Goal: Task Accomplishment & Management: Use online tool/utility

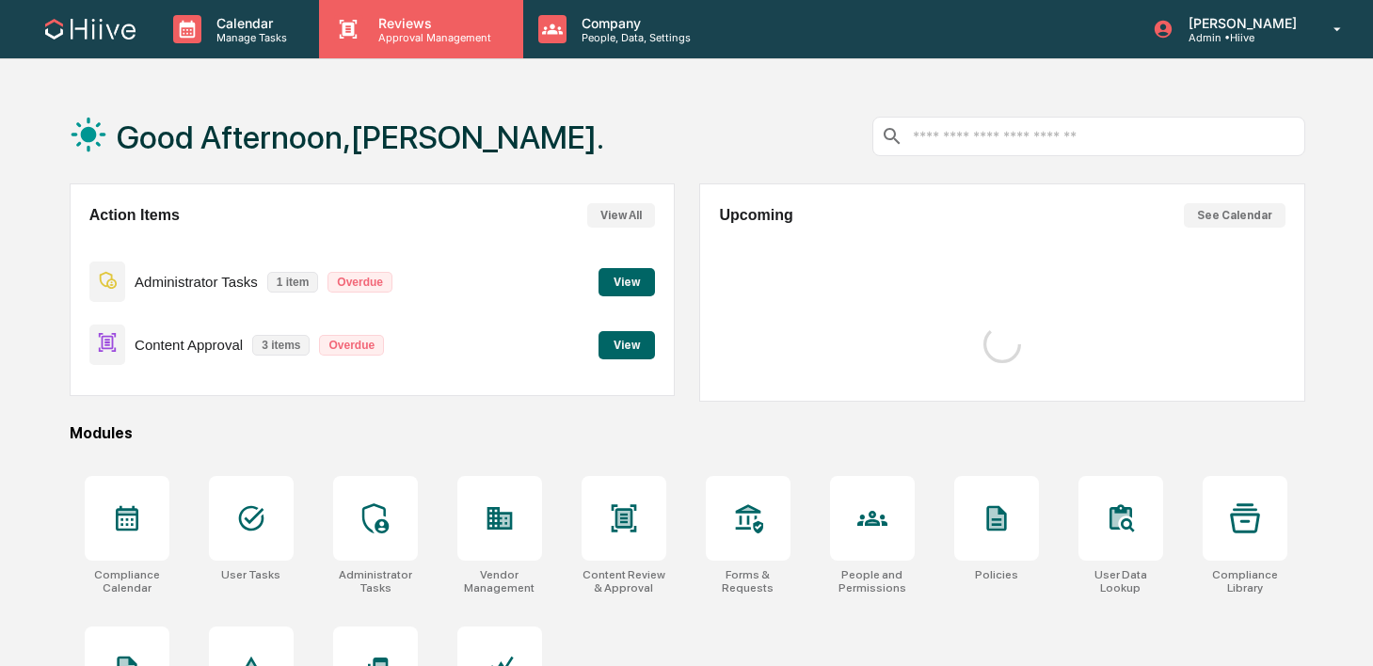
click at [397, 48] on div "Reviews Approval Management" at bounding box center [420, 29] width 203 height 58
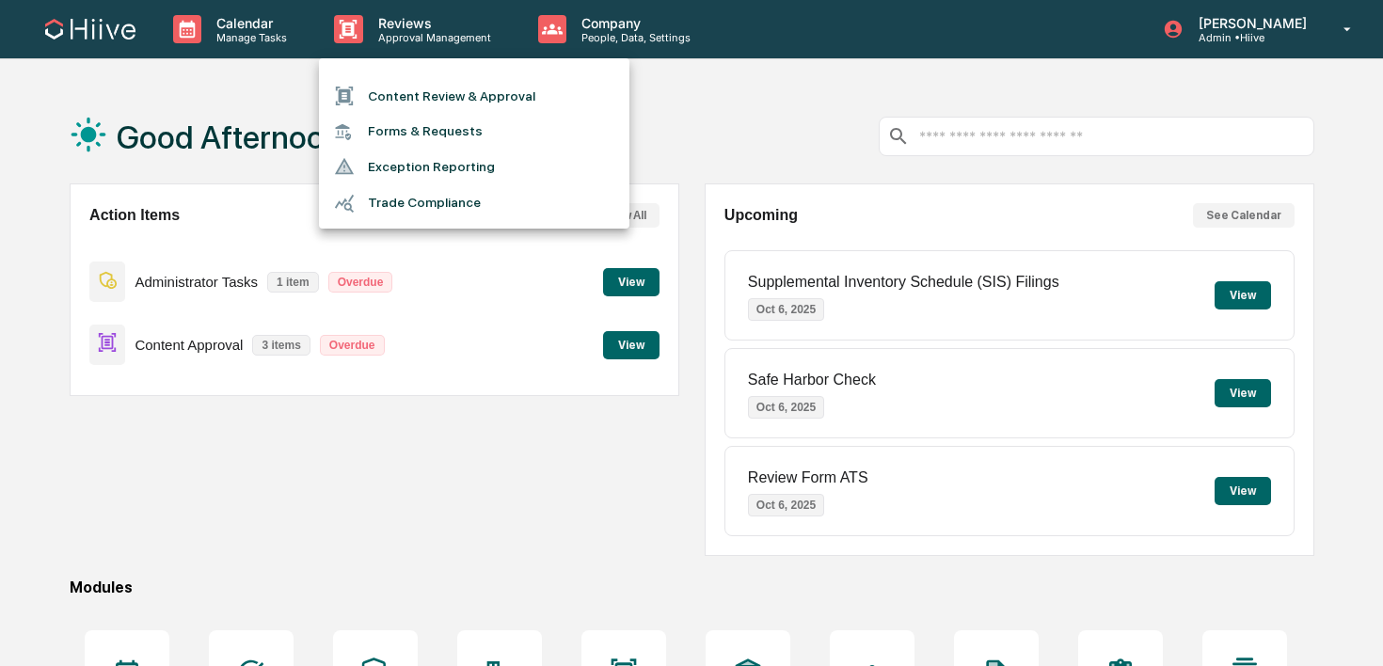
click at [399, 100] on li "Content Review & Approval" at bounding box center [474, 96] width 310 height 36
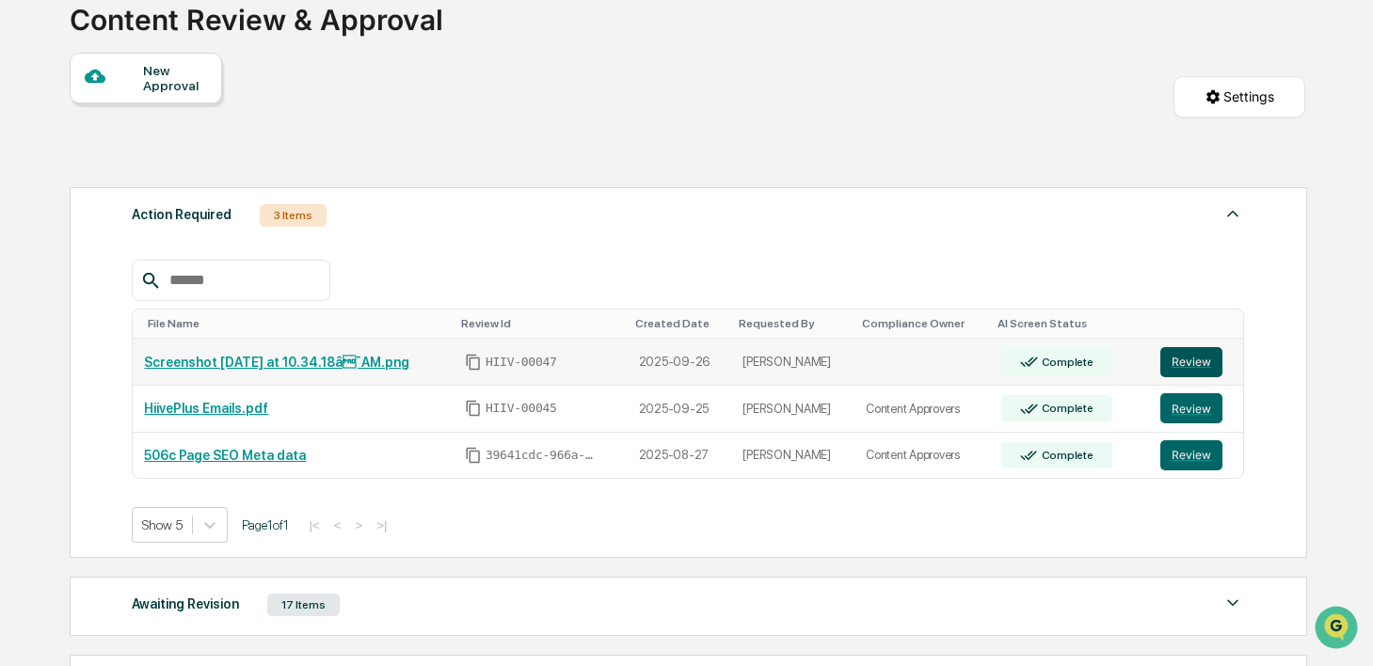
click at [1200, 371] on button "Review" at bounding box center [1191, 362] width 62 height 30
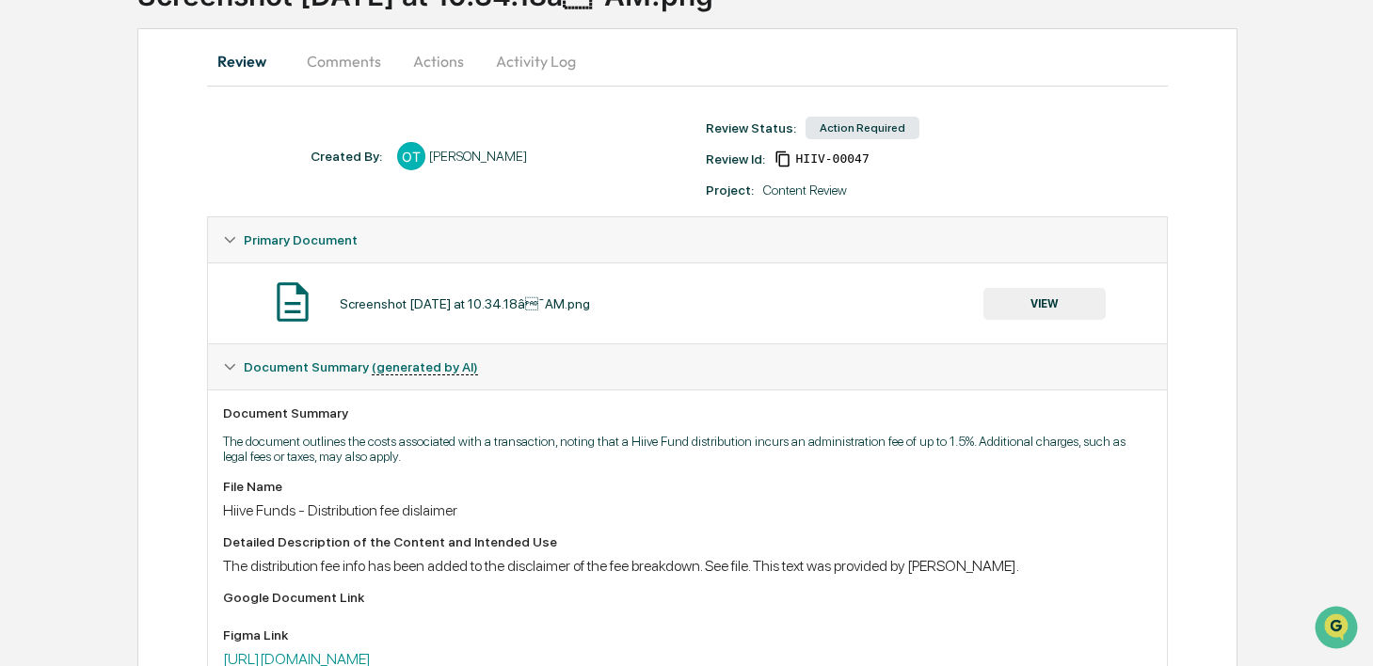
scroll to position [171, 0]
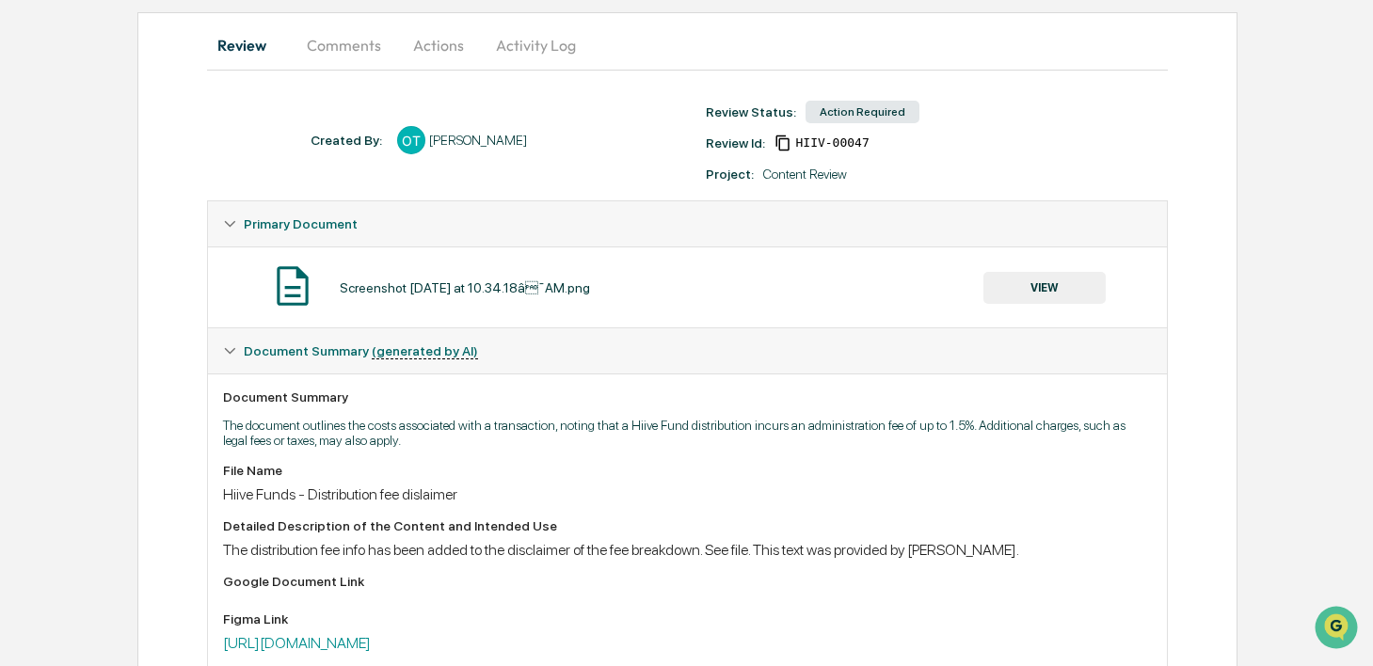
click at [994, 296] on button "VIEW" at bounding box center [1044, 288] width 122 height 32
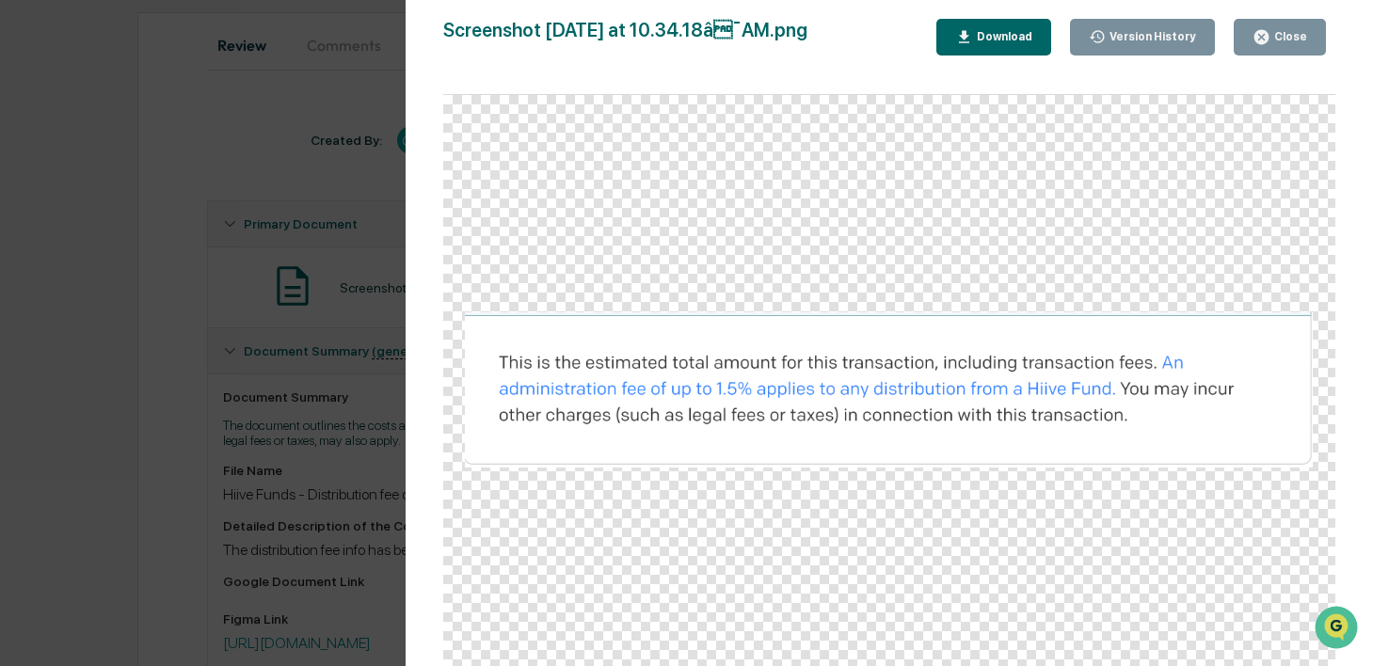
click at [1258, 25] on button "Close" at bounding box center [1279, 37] width 92 height 37
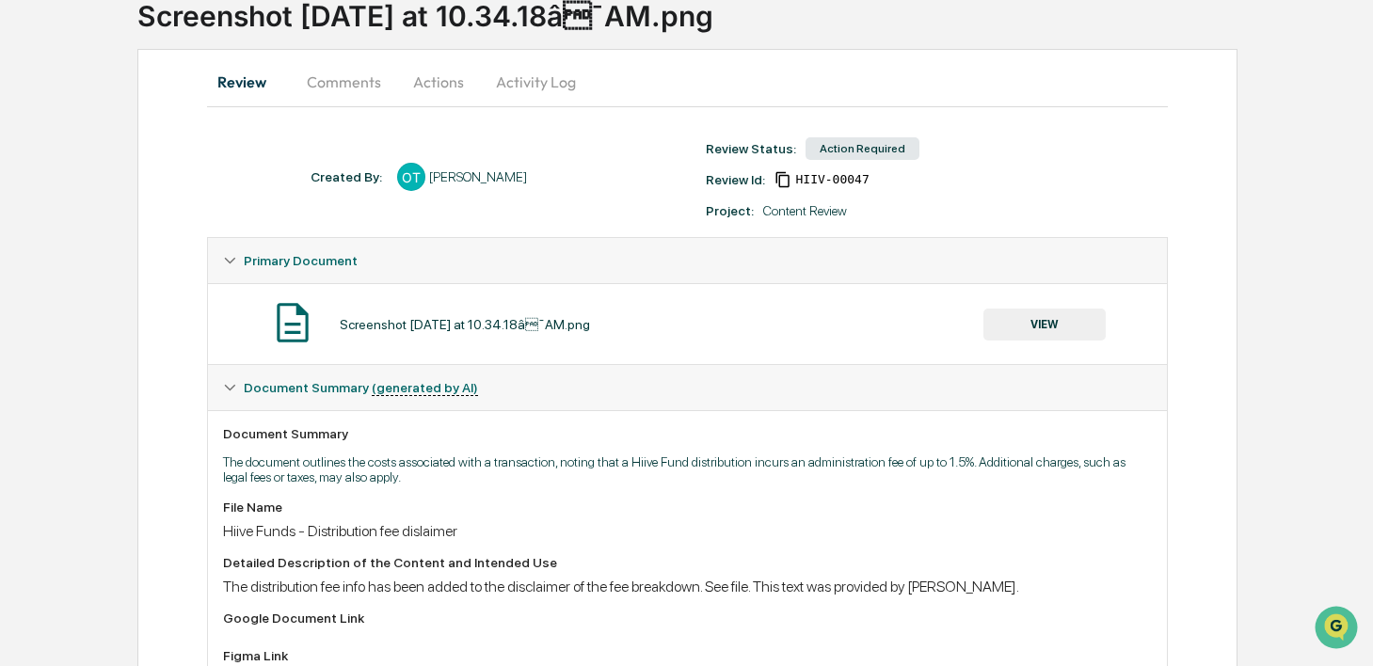
scroll to position [103, 0]
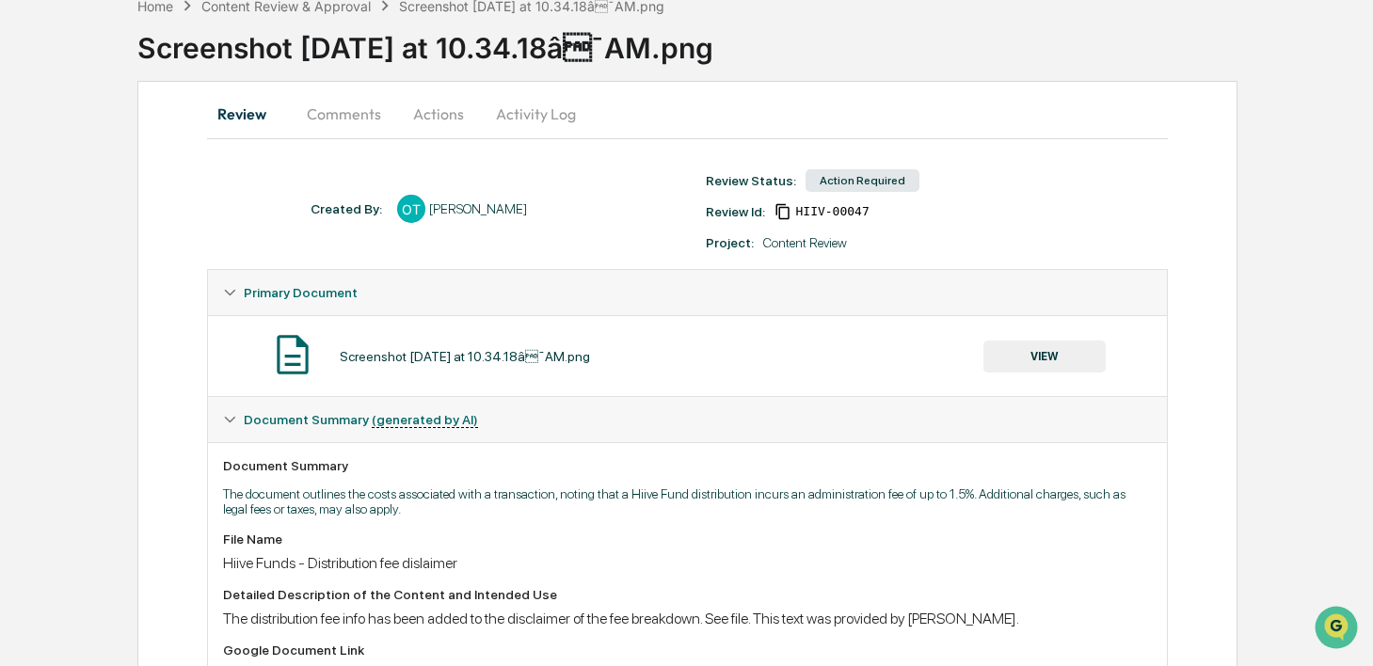
click at [540, 123] on button "Activity Log" at bounding box center [536, 113] width 110 height 45
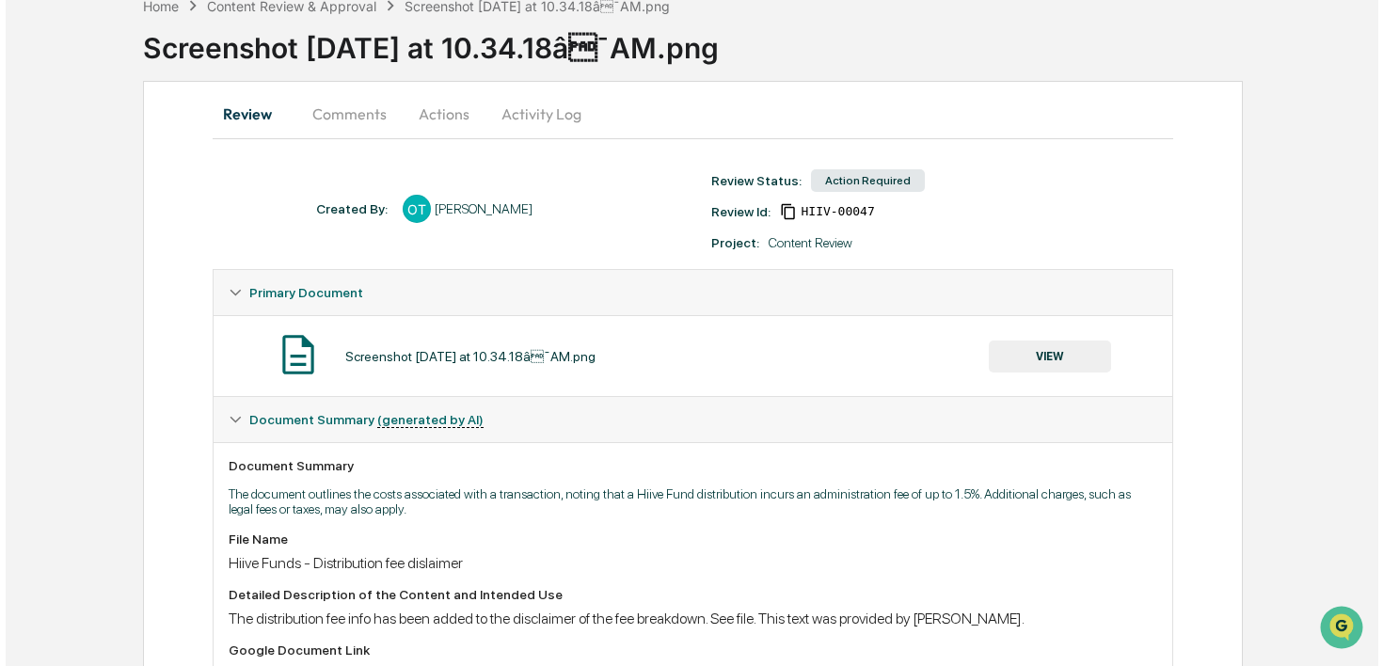
scroll to position [0, 0]
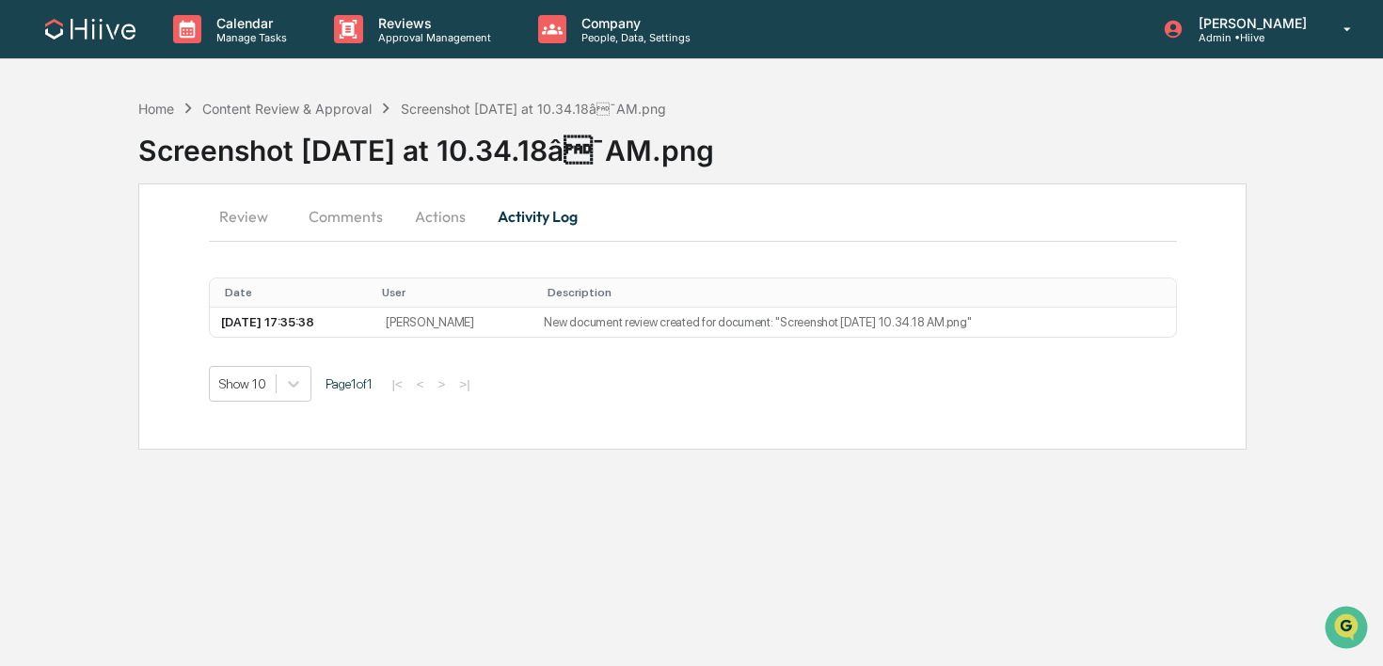
click at [458, 215] on button "Actions" at bounding box center [440, 216] width 85 height 45
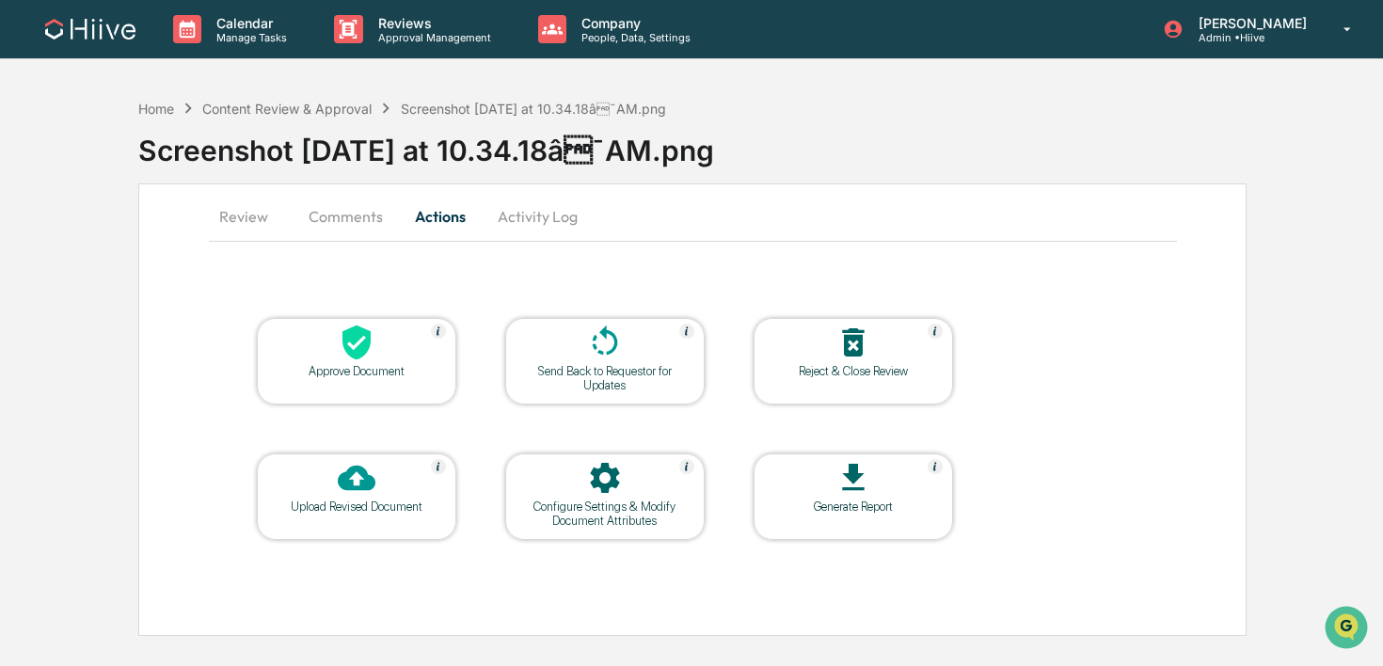
click at [608, 483] on icon at bounding box center [604, 478] width 29 height 30
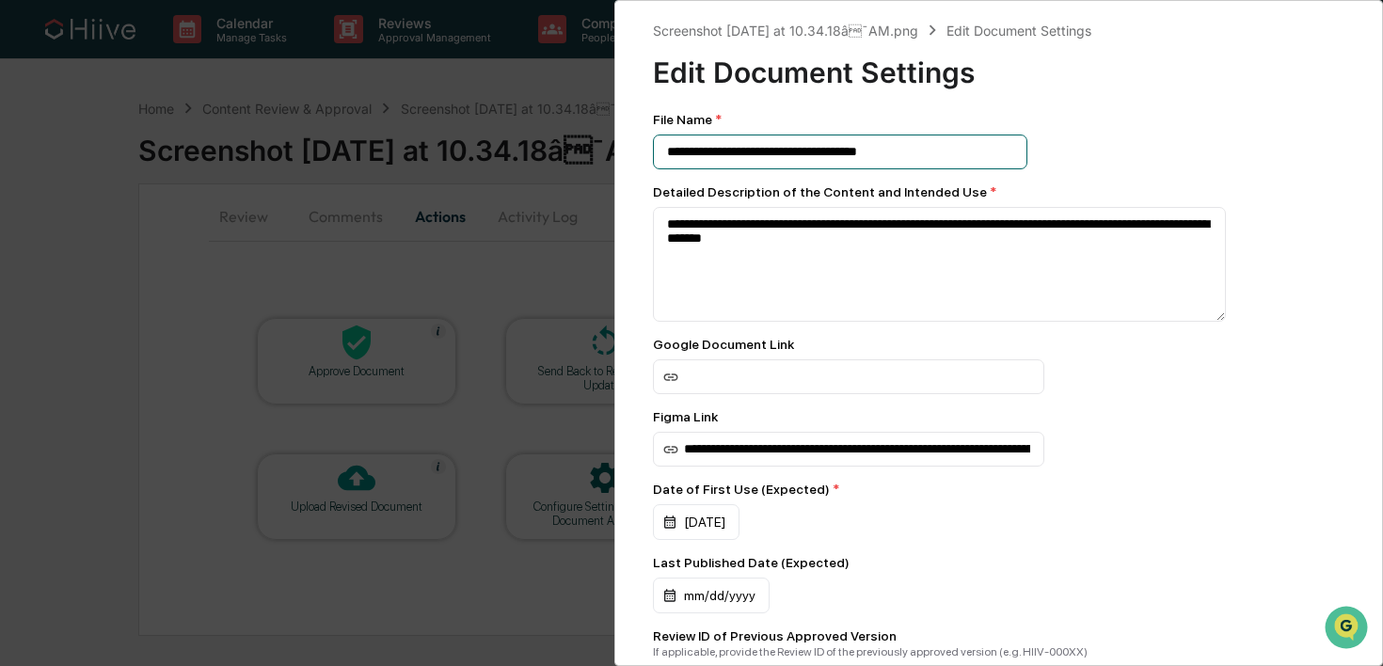
click at [881, 153] on input "**********" at bounding box center [840, 152] width 374 height 35
click at [946, 147] on input "**********" at bounding box center [840, 152] width 374 height 35
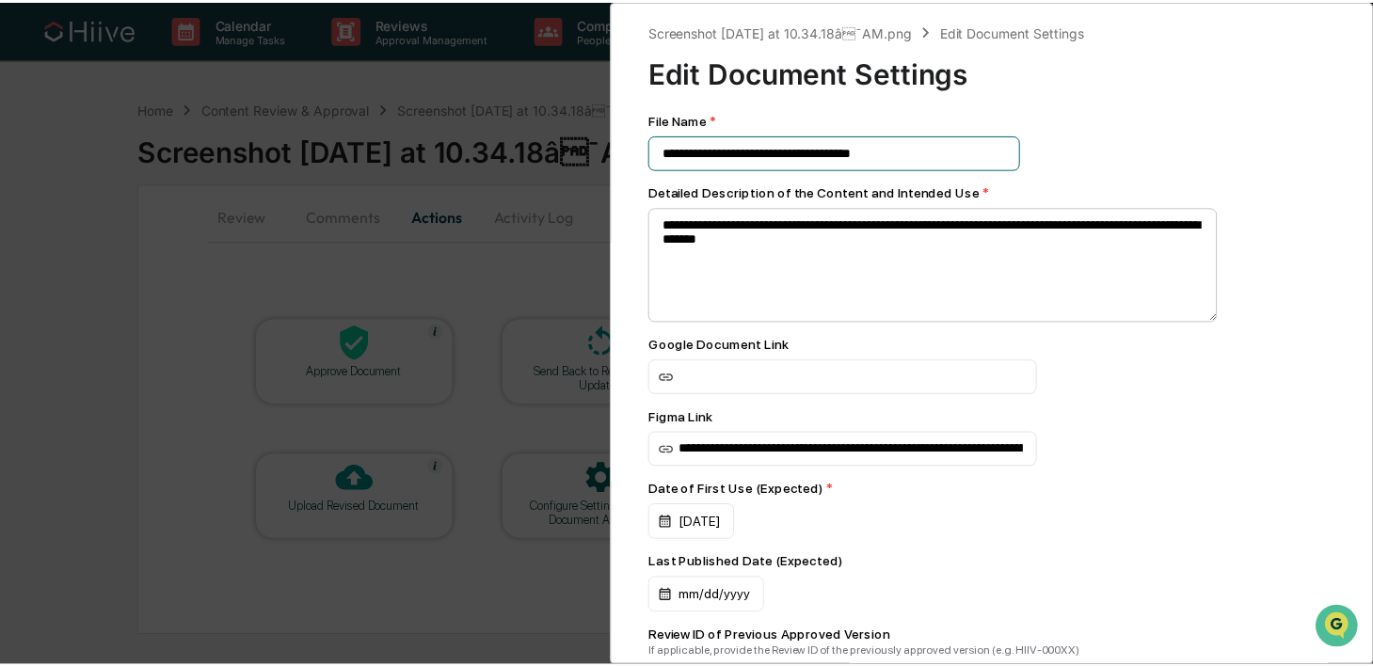
scroll to position [298, 0]
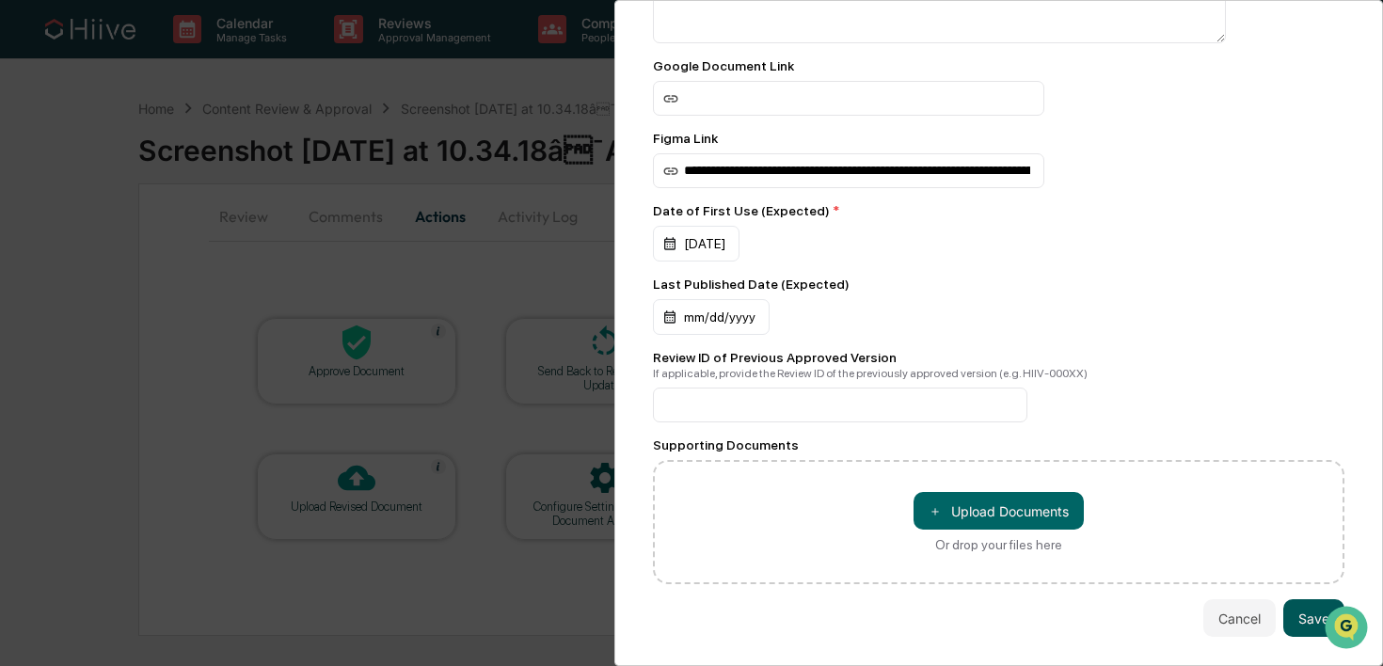
click at [1309, 608] on button "Save" at bounding box center [1313, 618] width 61 height 38
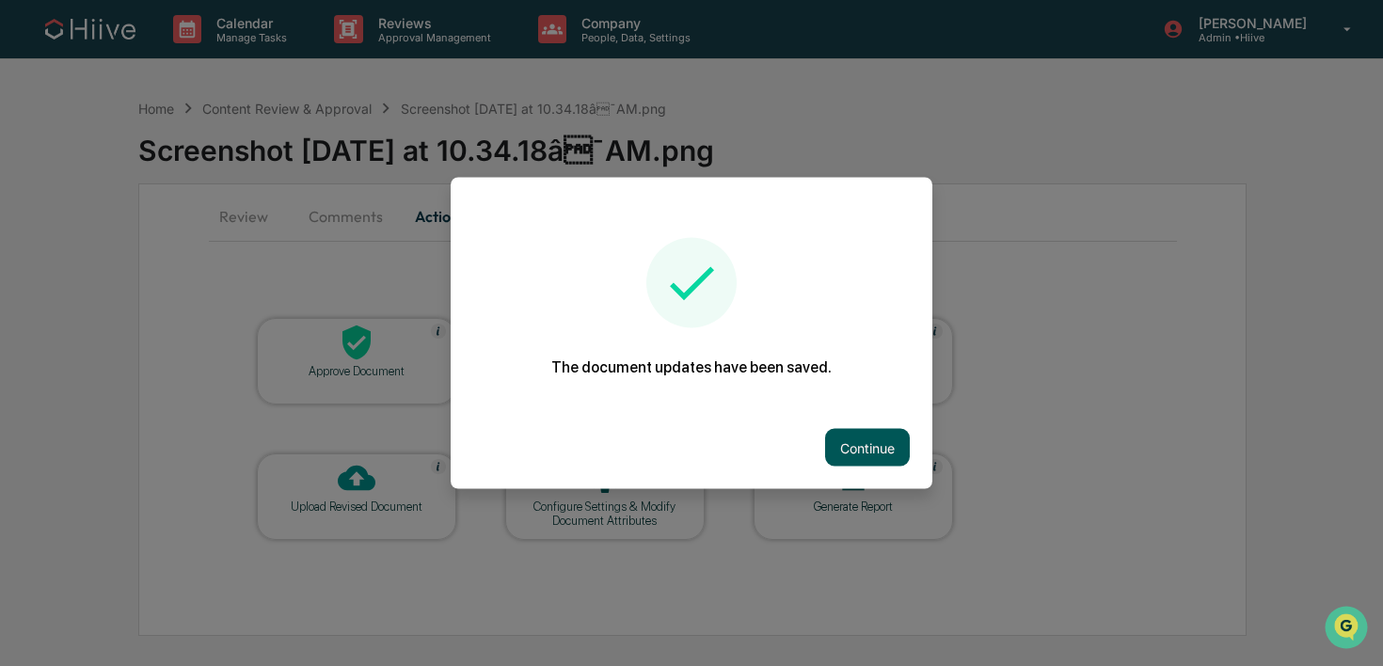
click at [862, 439] on button "Continue" at bounding box center [867, 448] width 85 height 38
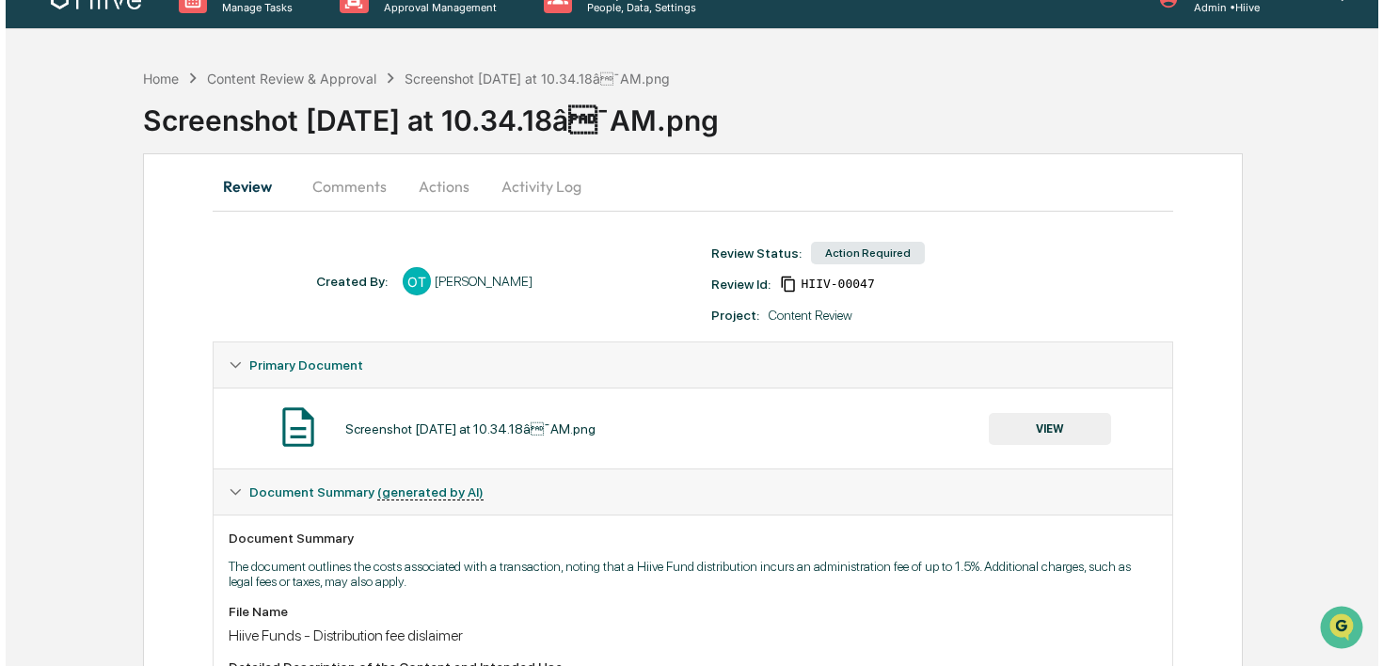
scroll to position [0, 0]
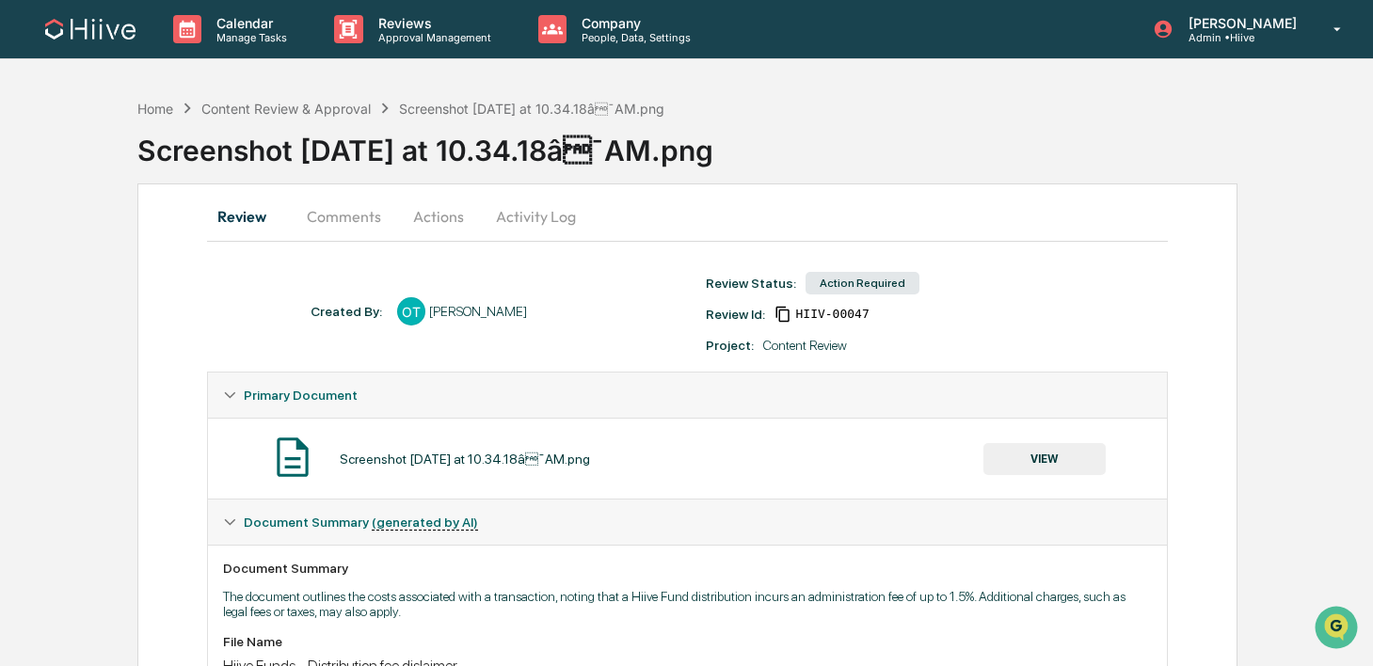
click at [427, 218] on button "Actions" at bounding box center [438, 216] width 85 height 45
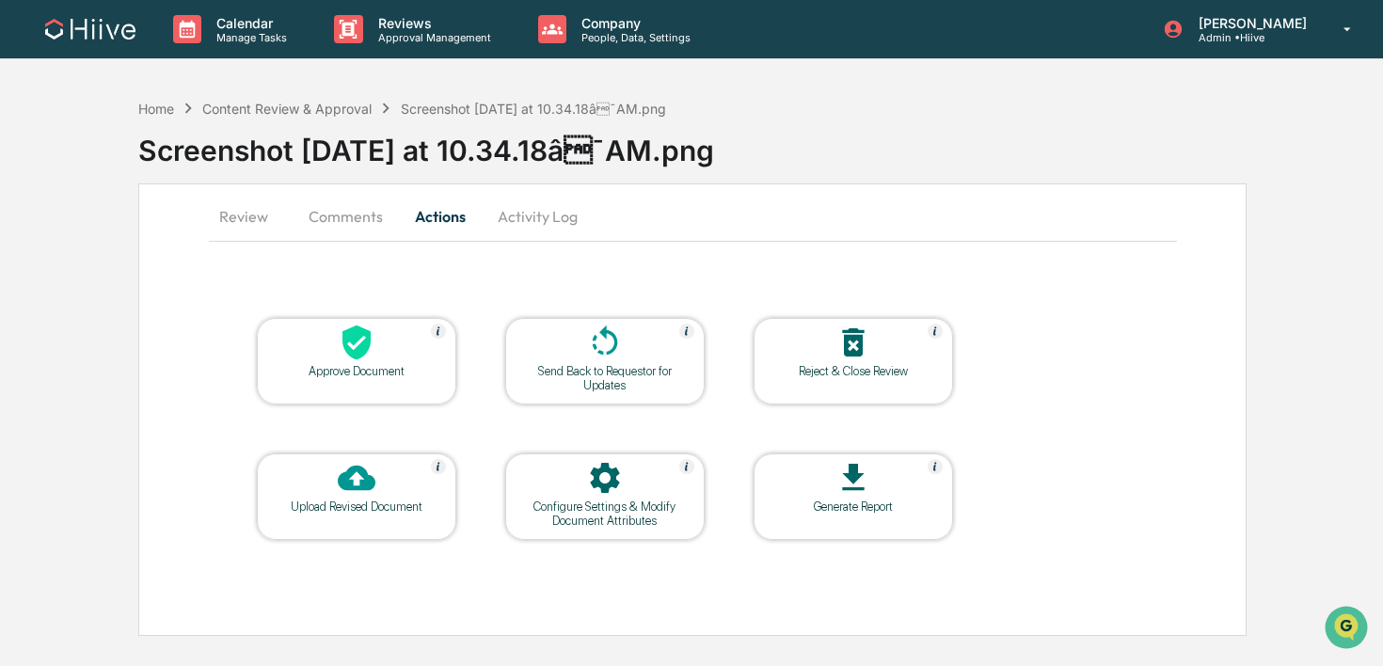
click at [618, 504] on div "Configure Settings & Modify Document Attributes" at bounding box center [604, 514] width 169 height 28
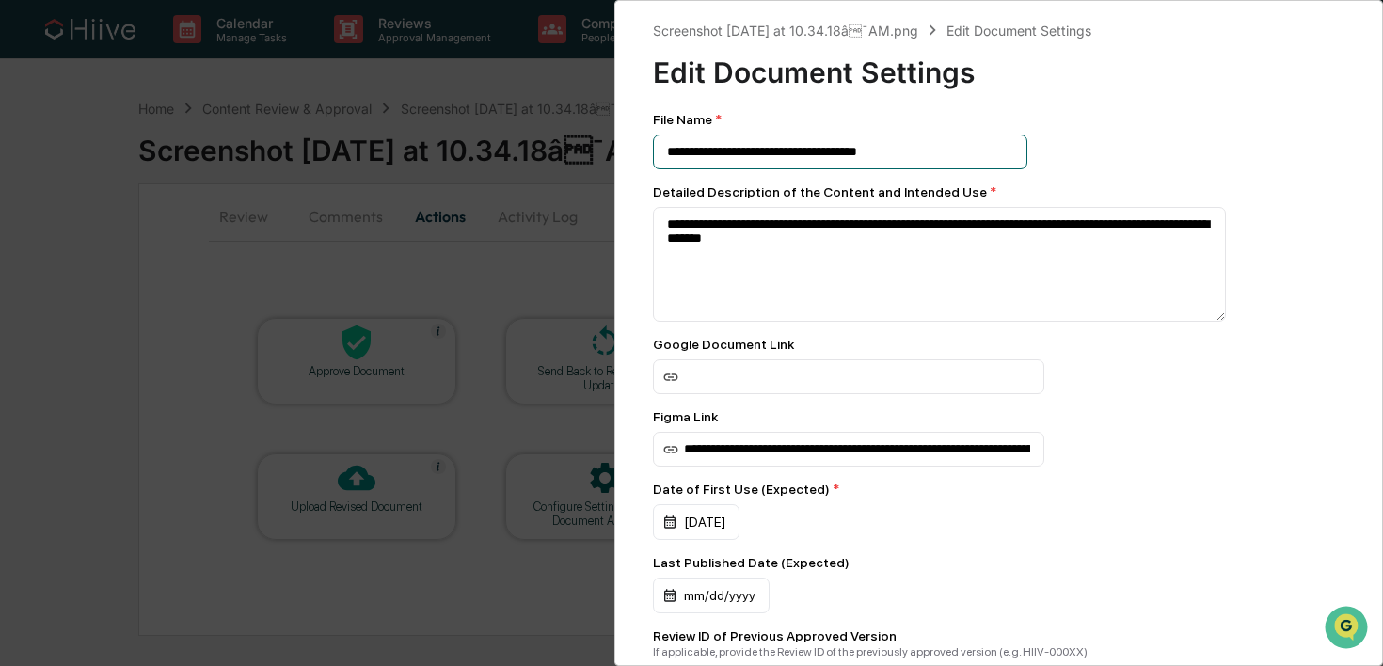
click at [909, 154] on input "**********" at bounding box center [840, 152] width 374 height 35
click at [865, 152] on input "**********" at bounding box center [840, 152] width 374 height 35
drag, startPoint x: 900, startPoint y: 155, endPoint x: 841, endPoint y: 156, distance: 59.3
click at [839, 156] on input "**********" at bounding box center [840, 152] width 374 height 35
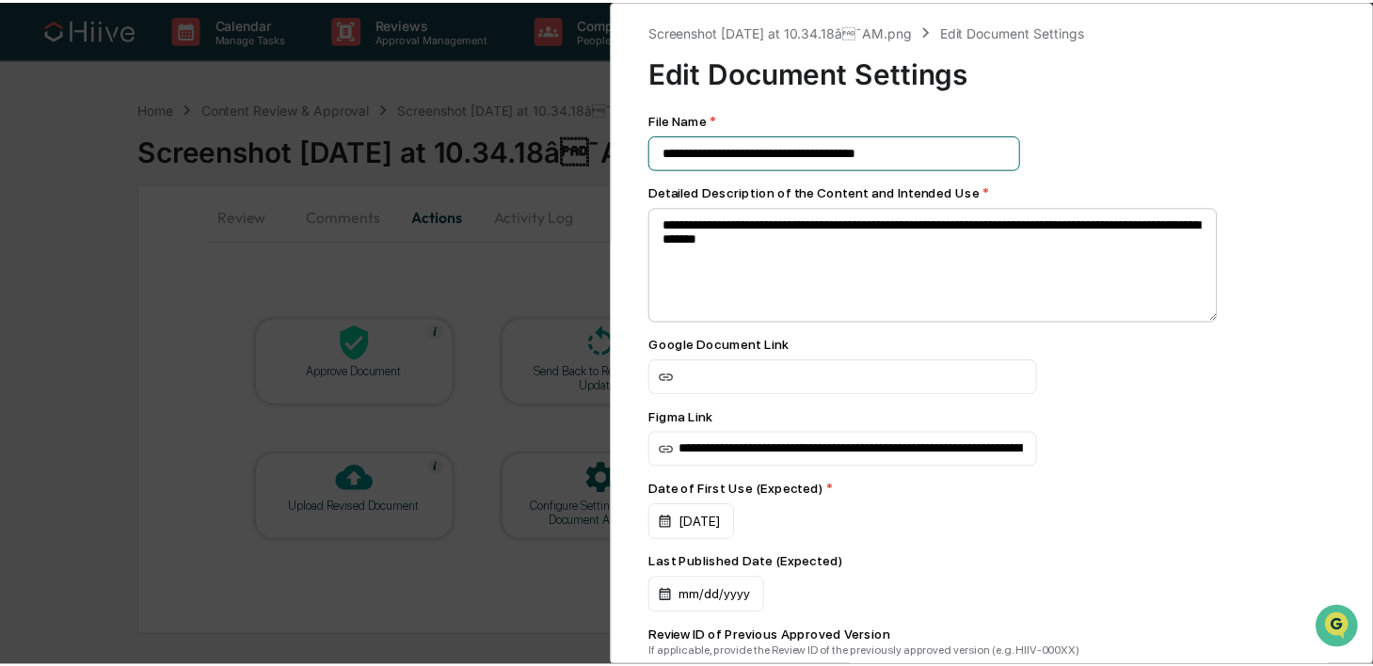
scroll to position [298, 0]
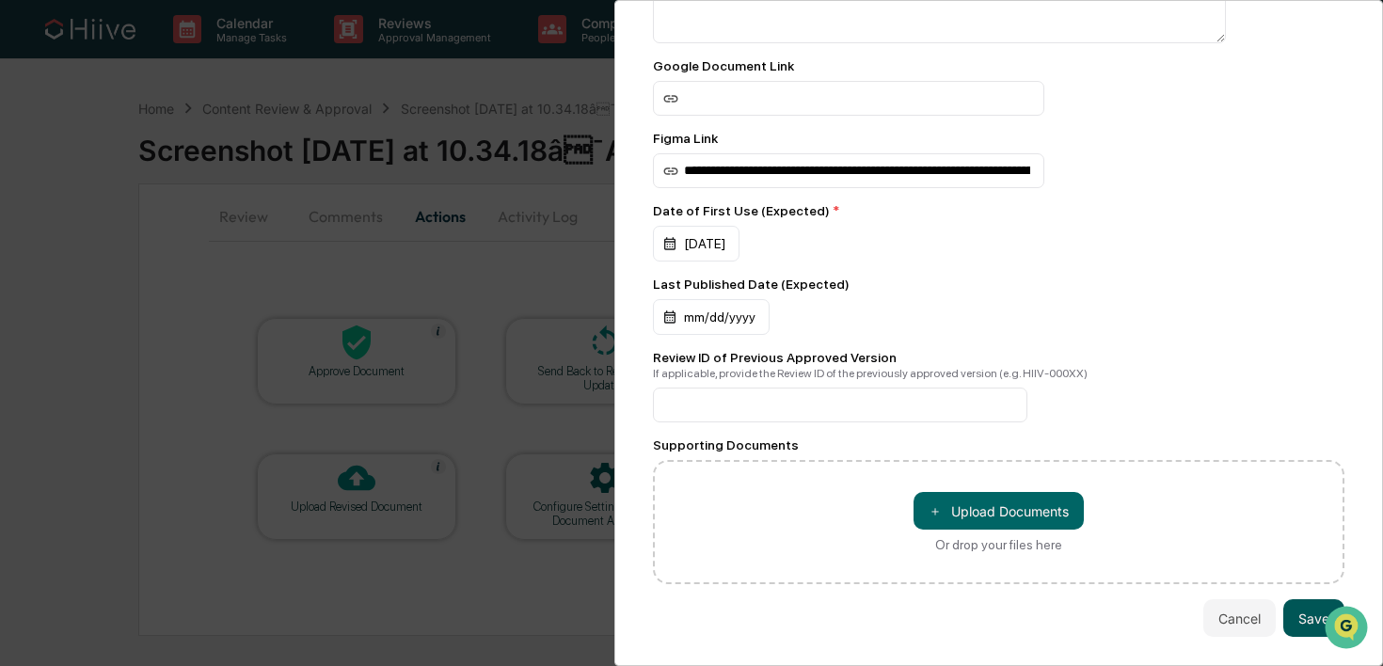
type input "**********"
click at [1298, 599] on button "Save" at bounding box center [1313, 618] width 61 height 38
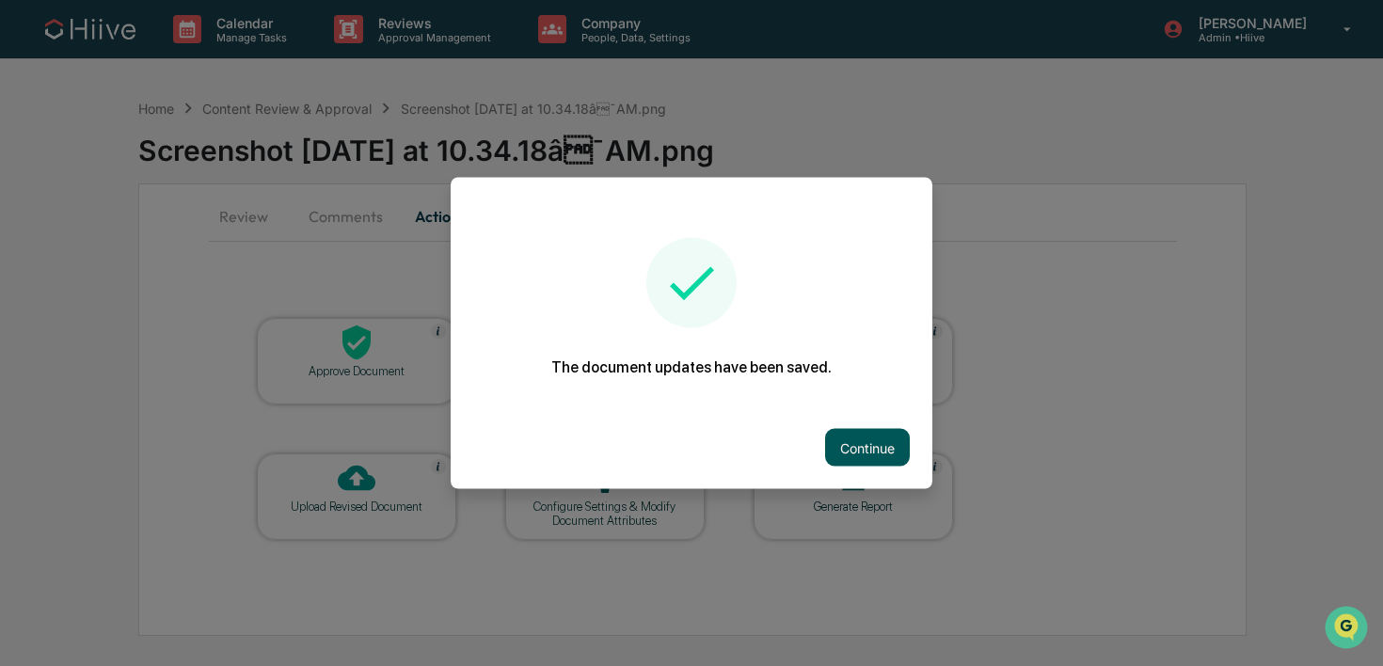
click at [860, 447] on button "Continue" at bounding box center [867, 448] width 85 height 38
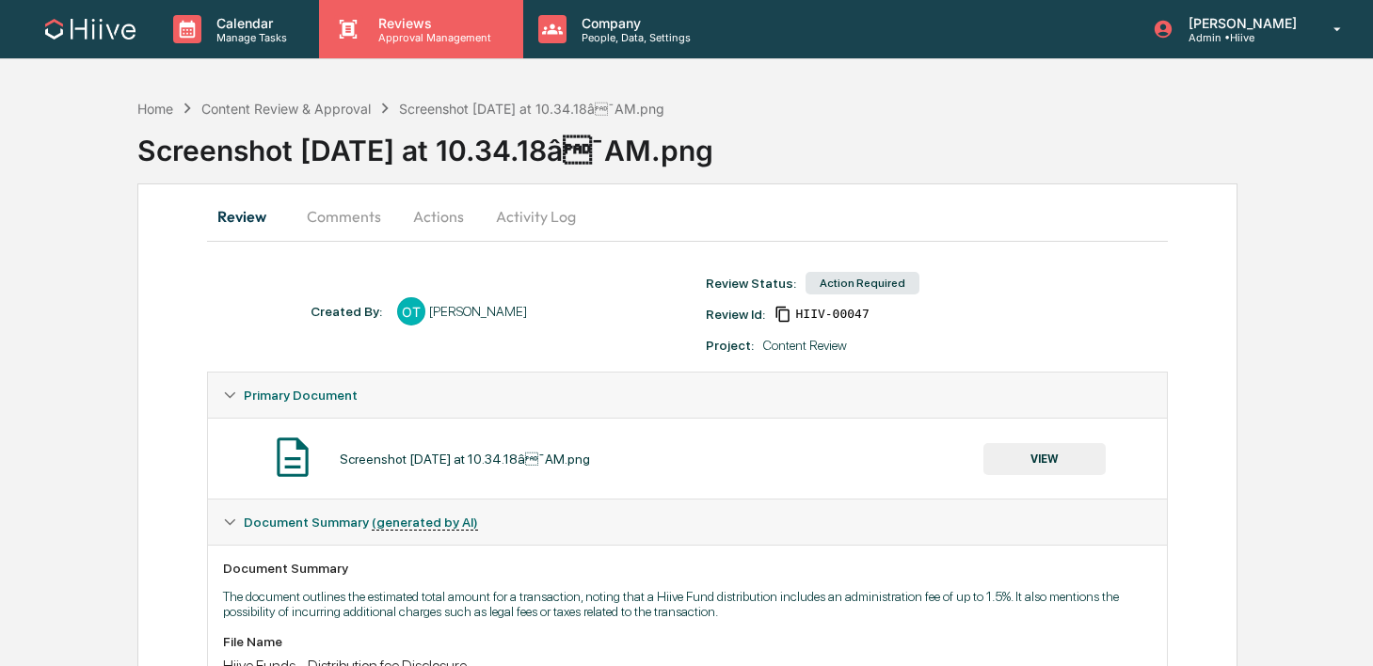
click at [464, 28] on p "Reviews" at bounding box center [431, 23] width 137 height 16
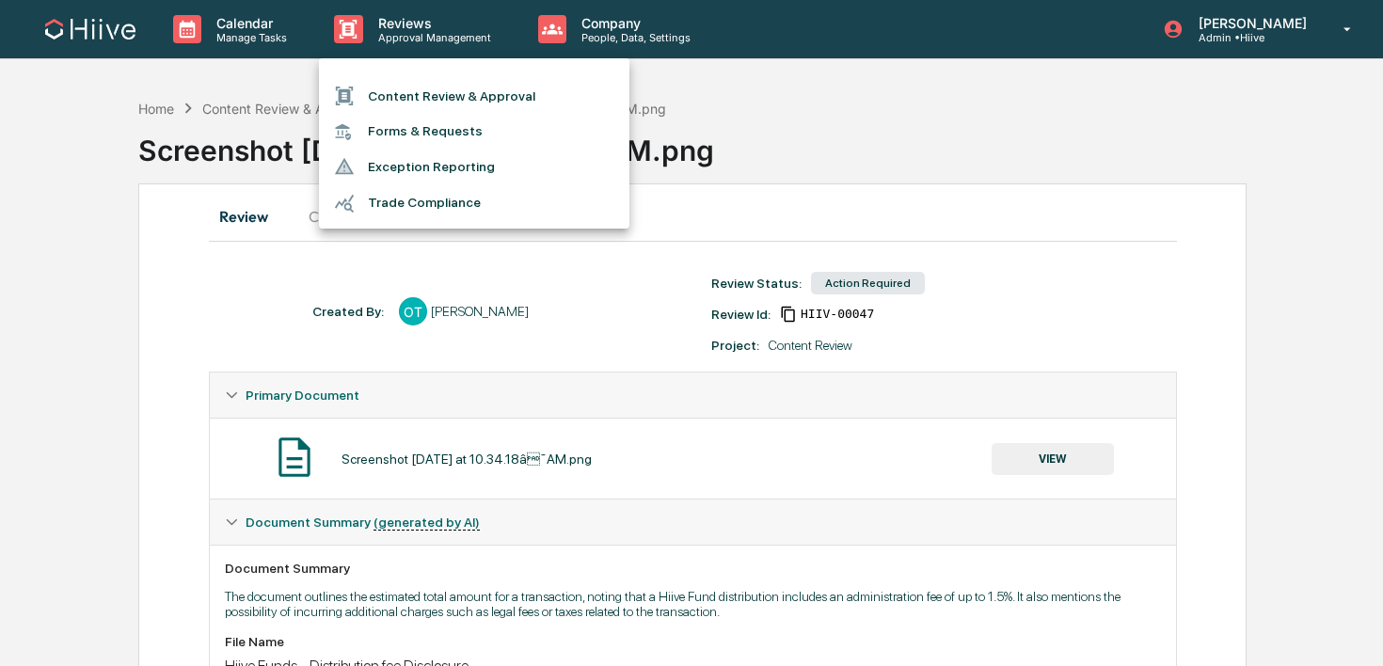
click at [427, 104] on li "Content Review & Approval" at bounding box center [474, 96] width 310 height 36
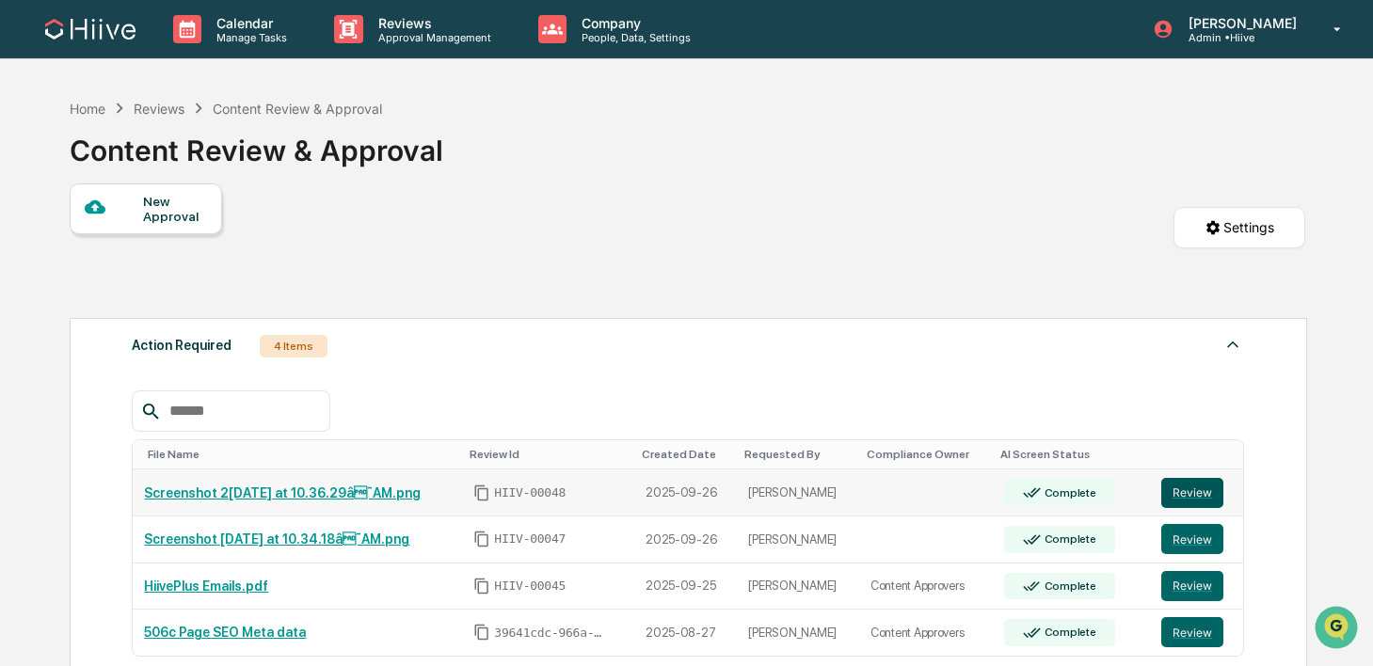
click at [1199, 497] on button "Review" at bounding box center [1192, 493] width 62 height 30
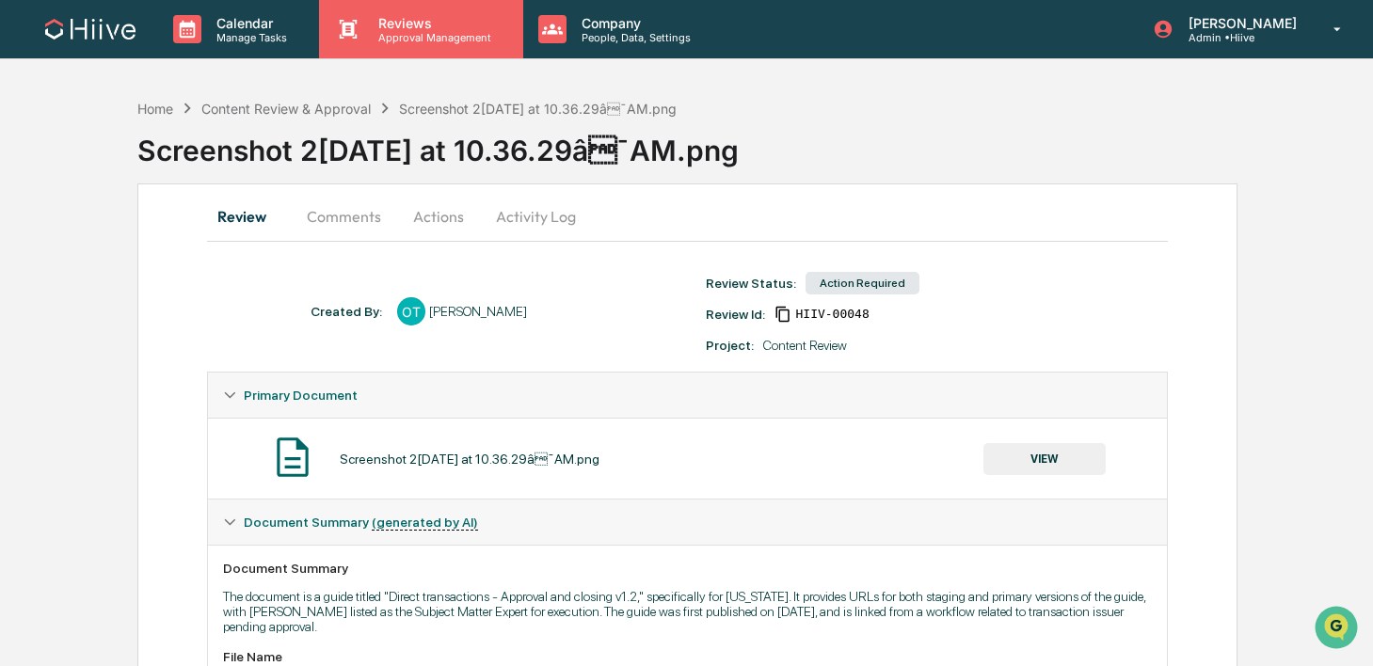
click at [384, 20] on p "Reviews" at bounding box center [431, 23] width 137 height 16
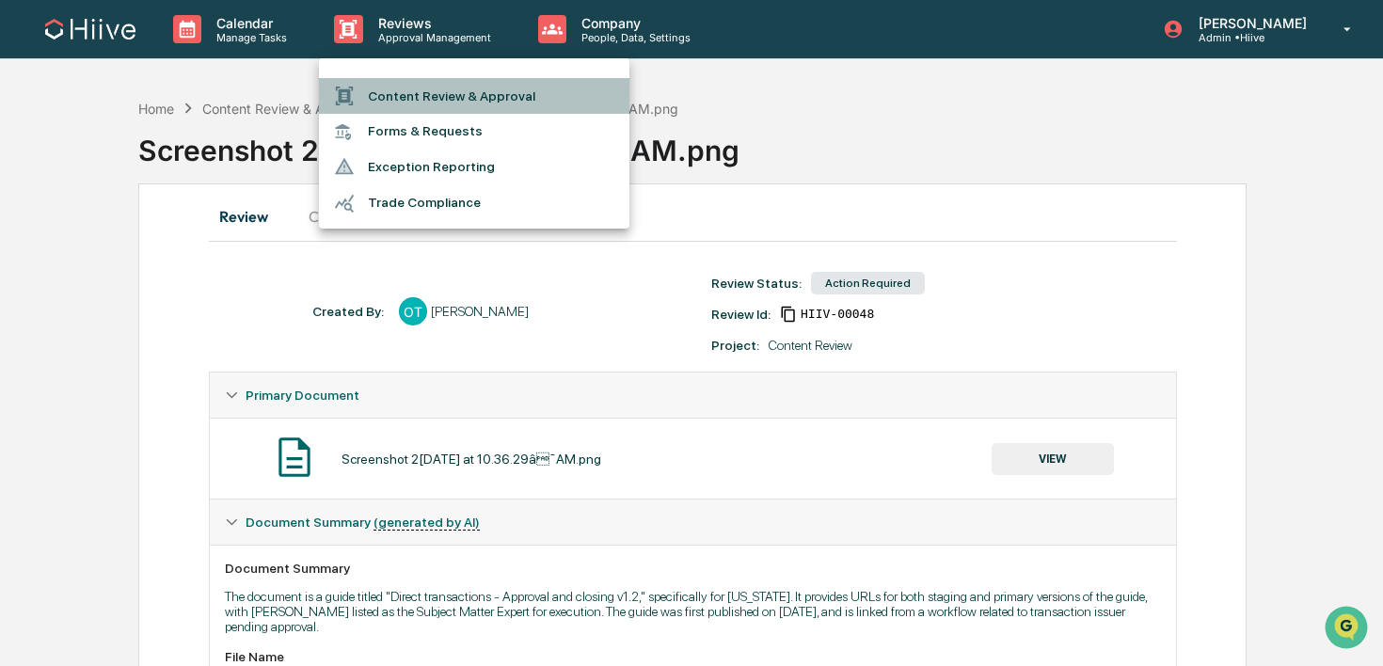
click at [385, 94] on li "Content Review & Approval" at bounding box center [474, 96] width 310 height 36
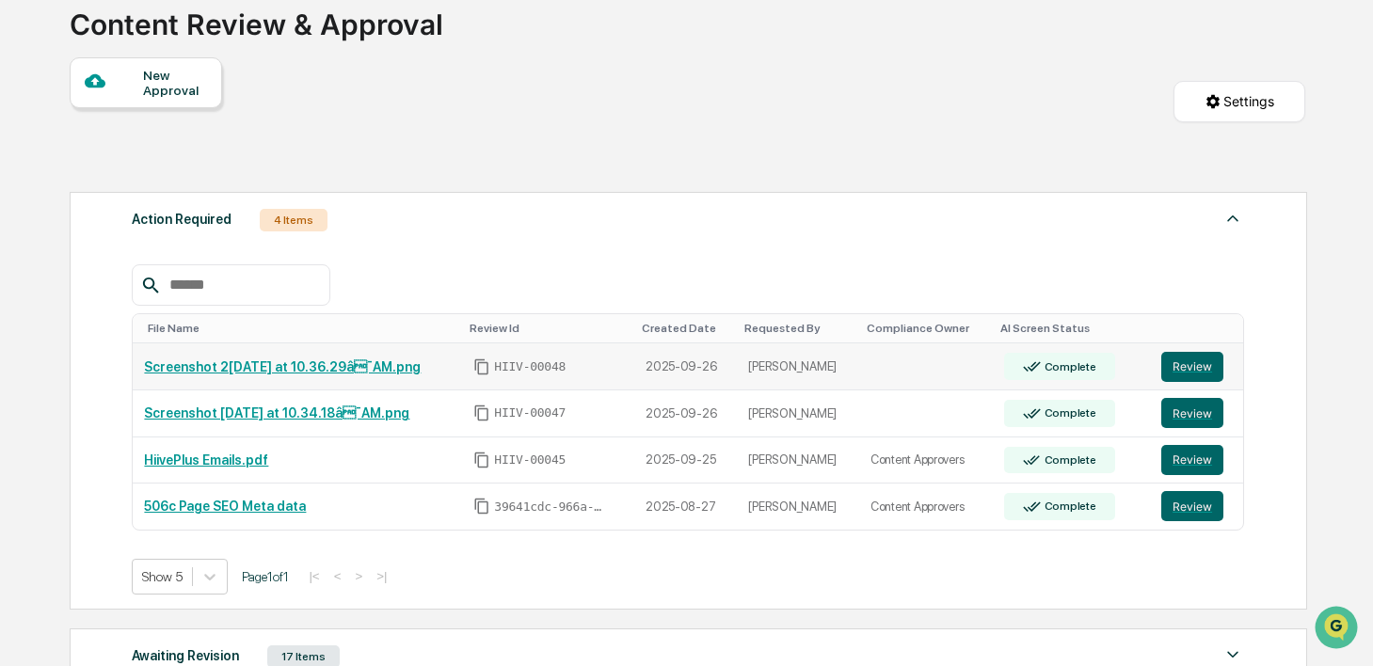
scroll to position [150, 0]
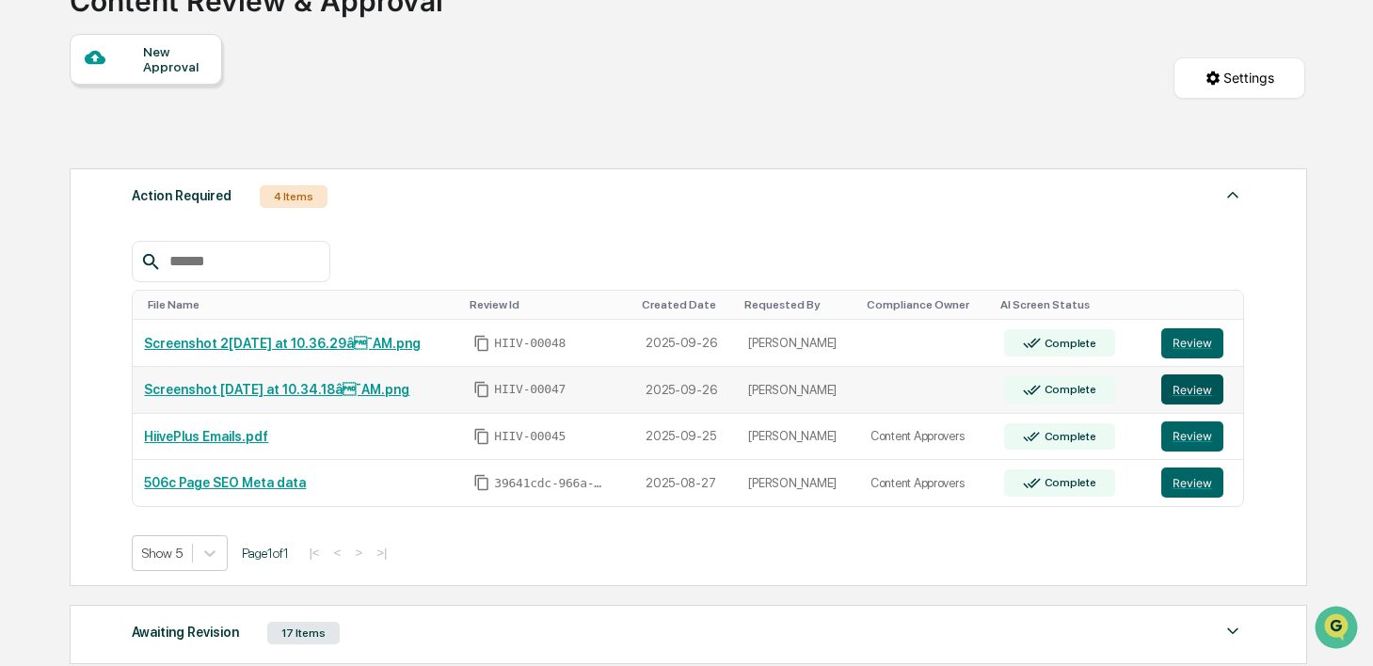
click at [1188, 383] on button "Review" at bounding box center [1192, 389] width 62 height 30
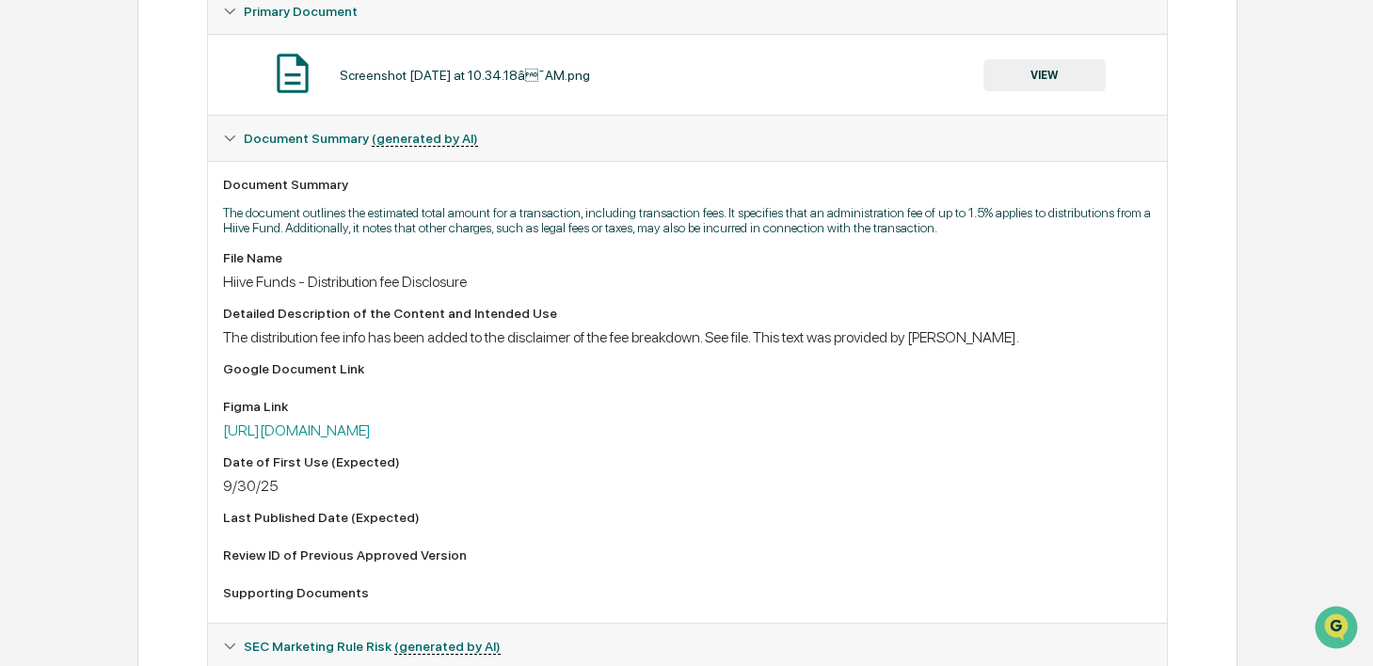
scroll to position [358, 0]
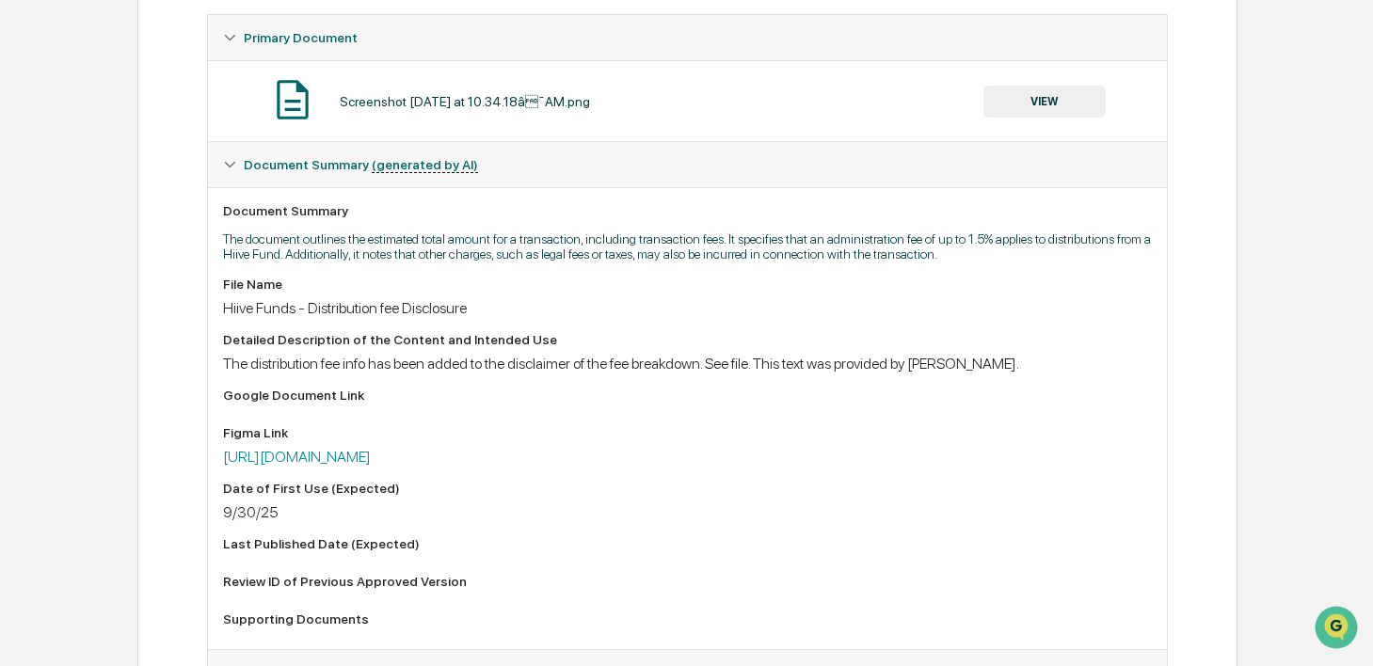
click at [1015, 98] on button "VIEW" at bounding box center [1044, 102] width 122 height 32
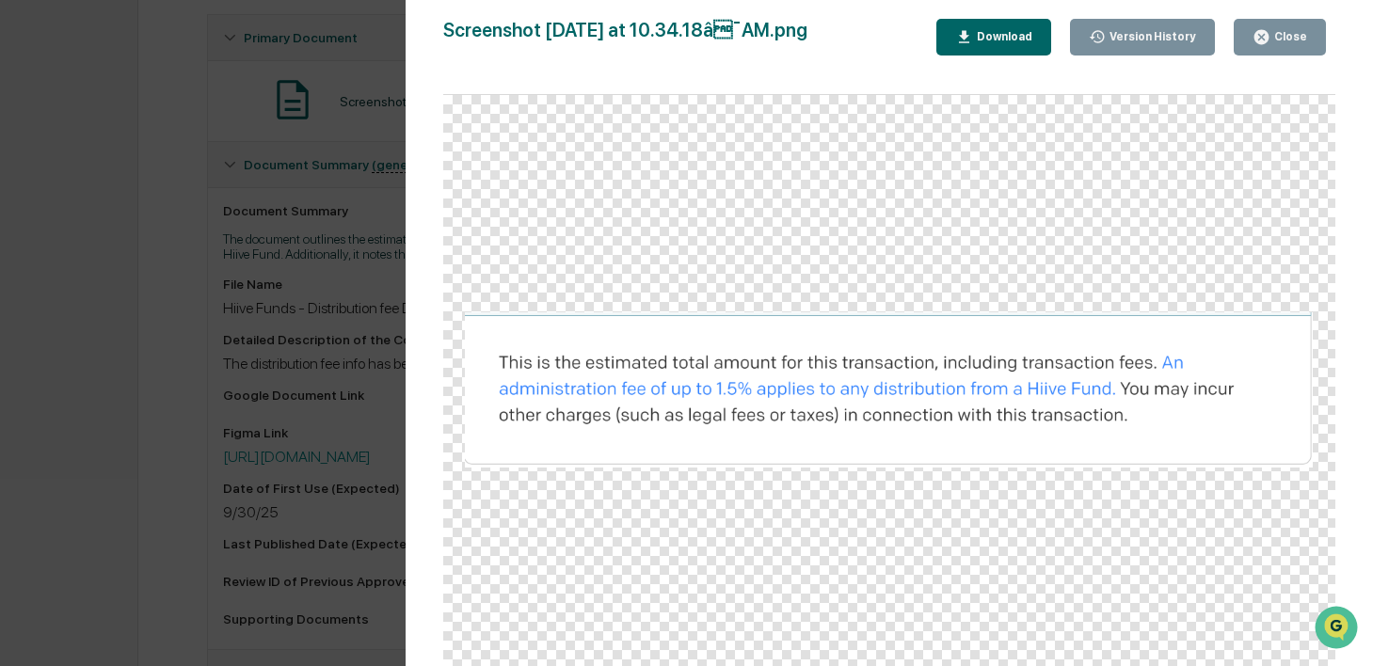
click at [1285, 39] on div "Close" at bounding box center [1288, 36] width 37 height 13
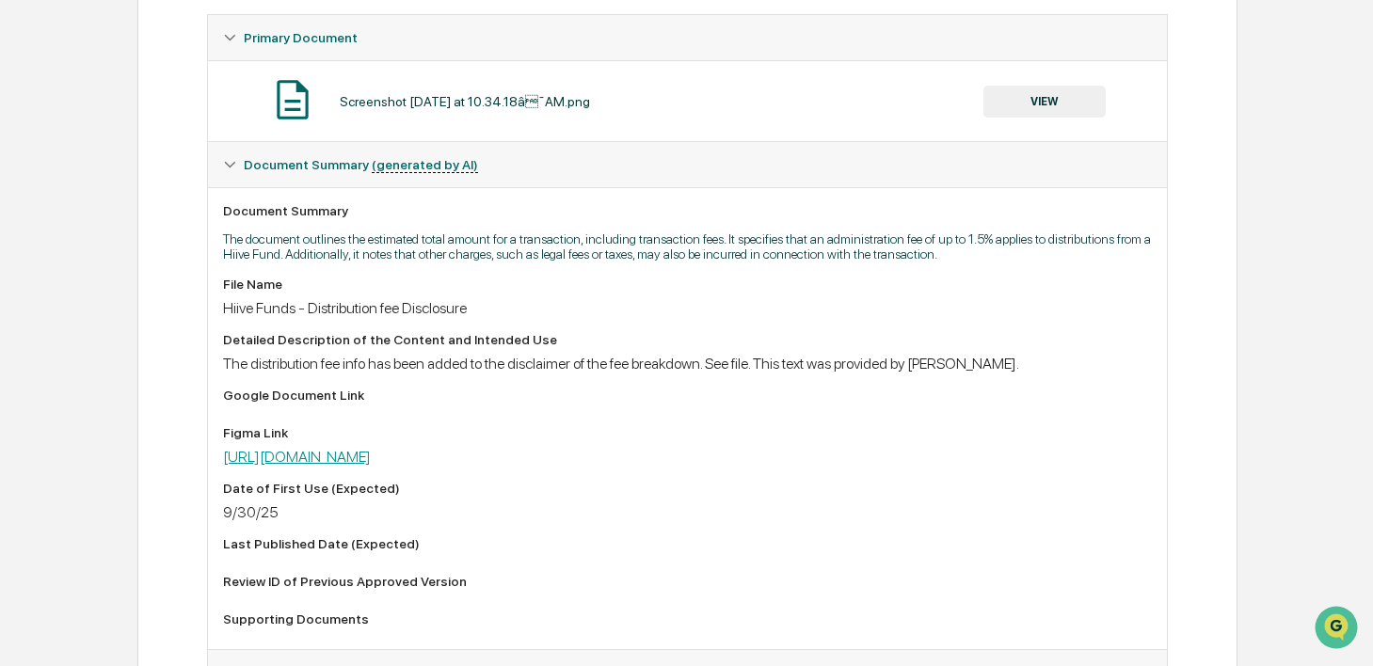
click at [371, 466] on link "[URL][DOMAIN_NAME]" at bounding box center [297, 457] width 148 height 18
